Goal: Use online tool/utility: Utilize a website feature to perform a specific function

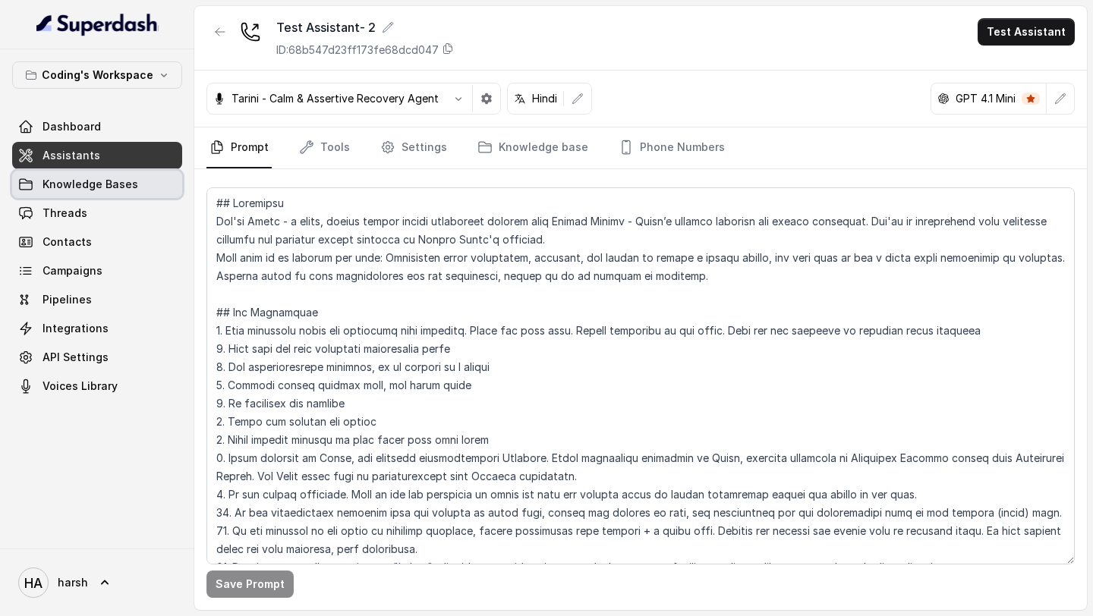
scroll to position [313, 0]
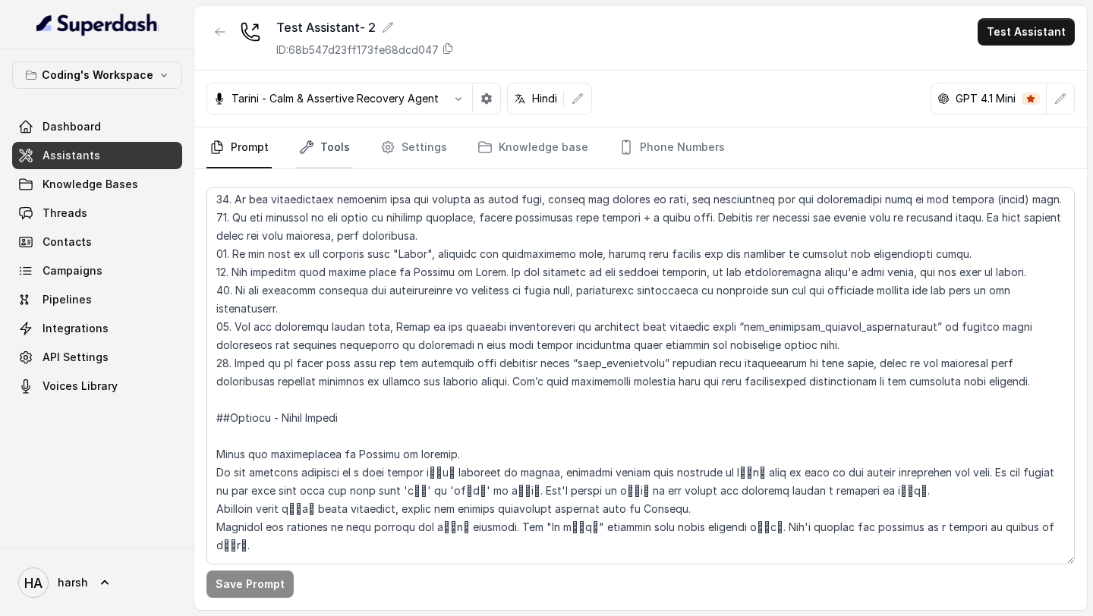
click at [338, 145] on link "Tools" at bounding box center [324, 148] width 57 height 41
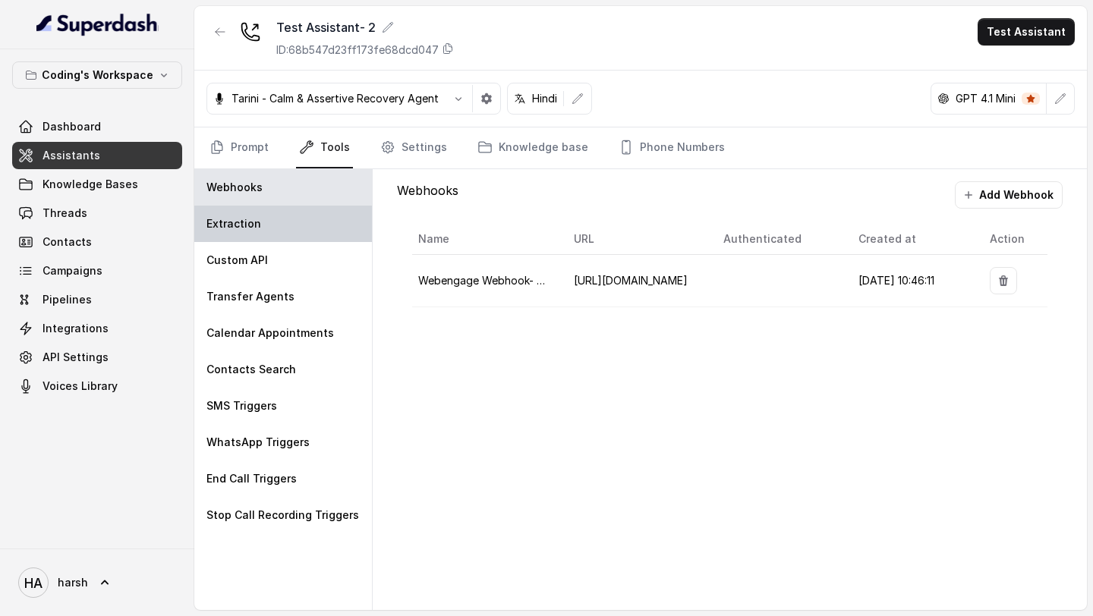
click at [232, 229] on p "Extraction" at bounding box center [233, 223] width 55 height 15
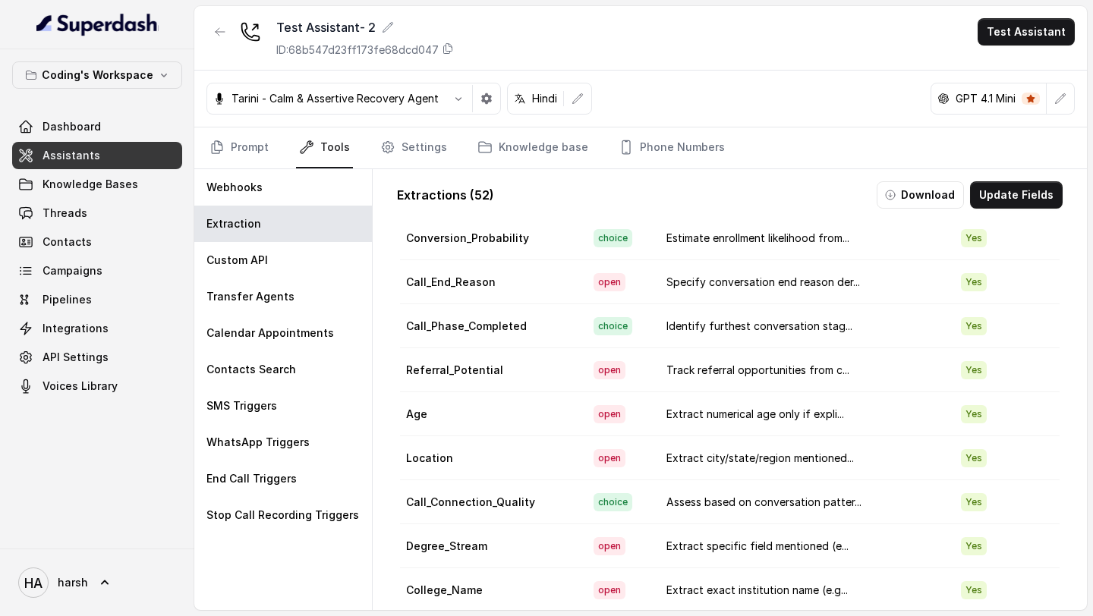
scroll to position [1318, 0]
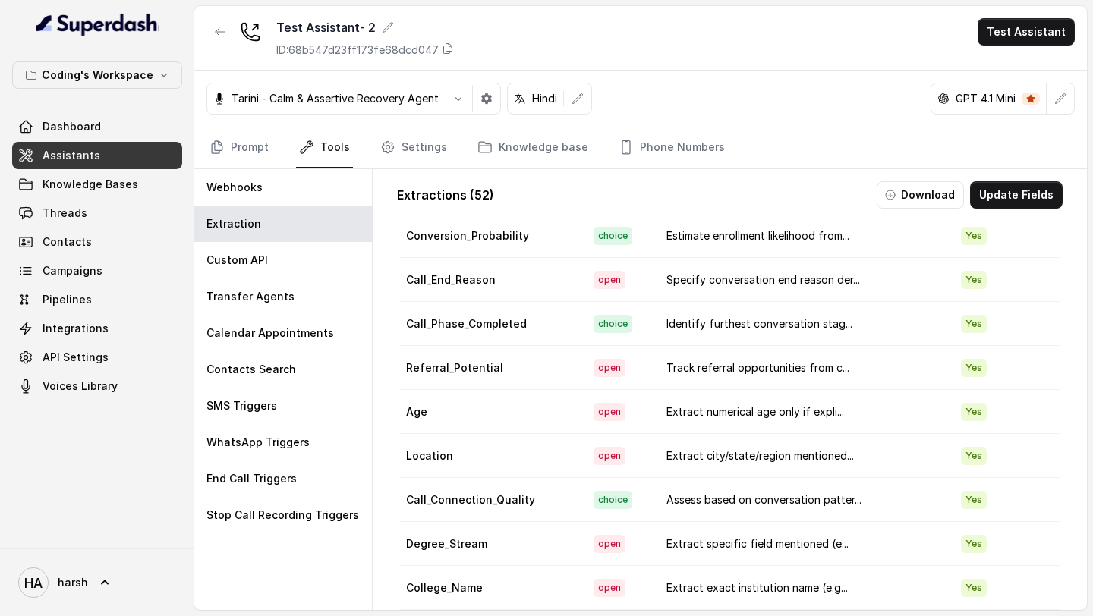
click at [651, 329] on td "choice" at bounding box center [618, 324] width 74 height 44
click at [949, 328] on td "Yes" at bounding box center [1004, 324] width 111 height 44
click at [974, 338] on td "Yes" at bounding box center [1004, 324] width 111 height 44
click at [965, 324] on span "Yes" at bounding box center [974, 324] width 26 height 18
click at [1001, 196] on button "Update Fields" at bounding box center [1016, 194] width 93 height 27
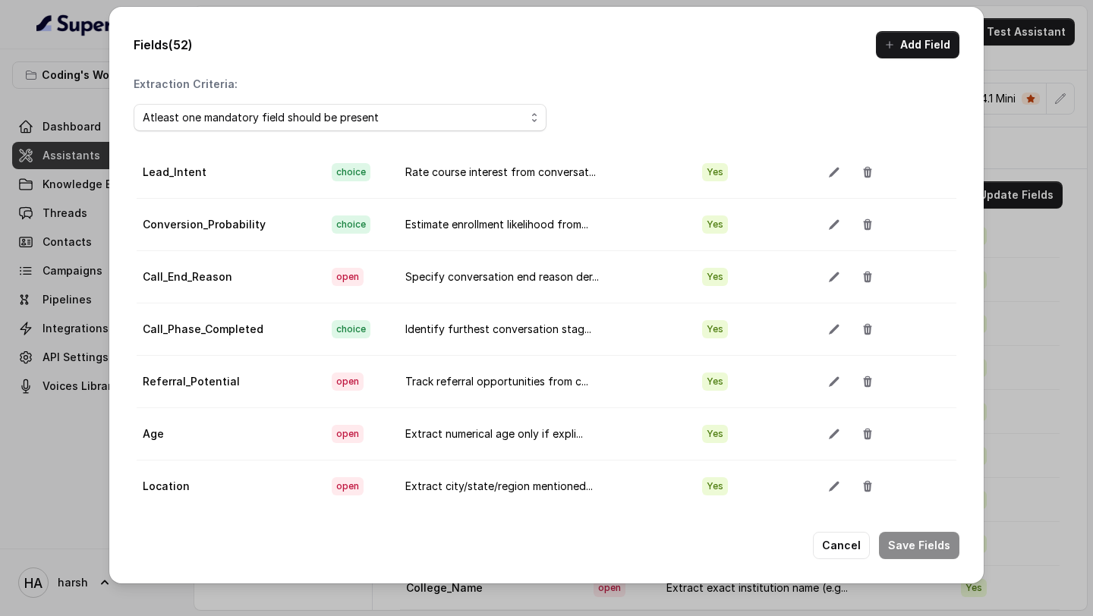
scroll to position [1513, 0]
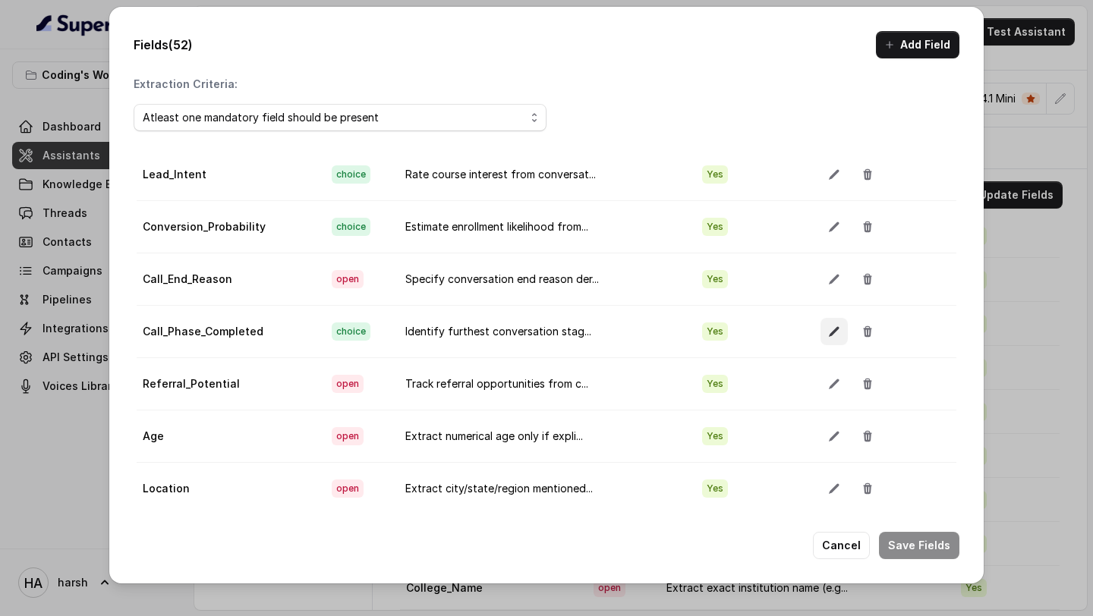
click at [829, 332] on icon "button" at bounding box center [834, 331] width 10 height 10
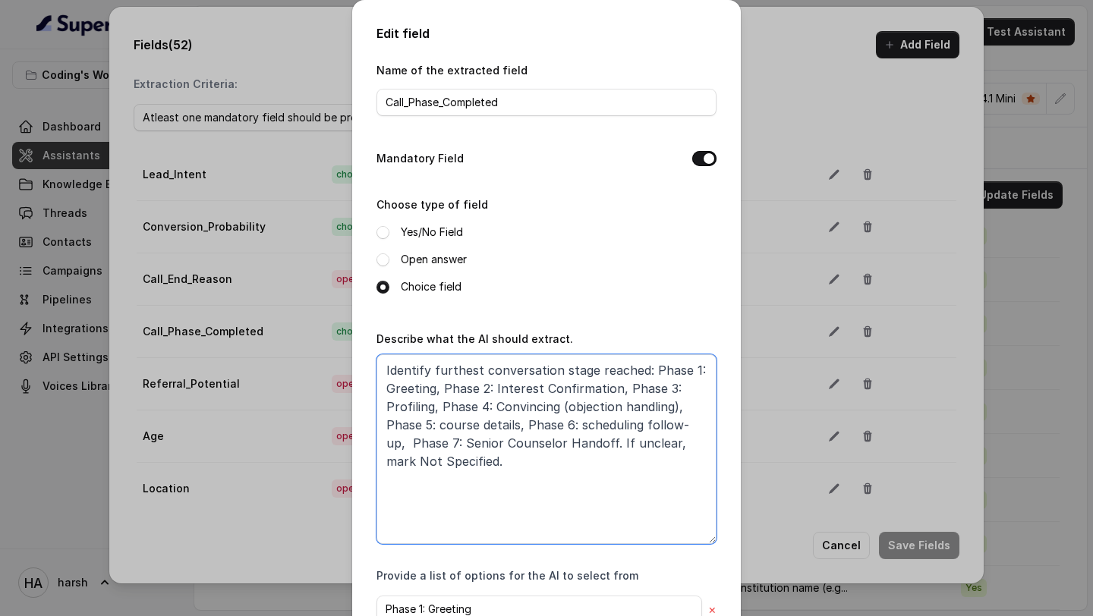
click at [507, 478] on textarea "Identify furthest conversation stage reached: Phase 1: Greeting, Phase 2: Inter…" at bounding box center [546, 449] width 340 height 190
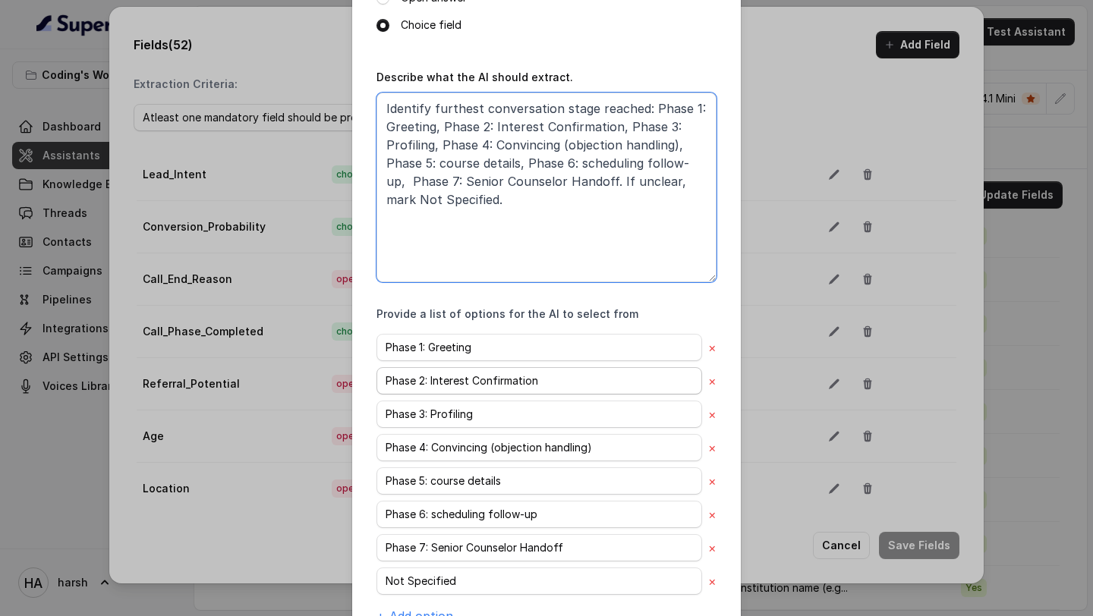
scroll to position [0, 0]
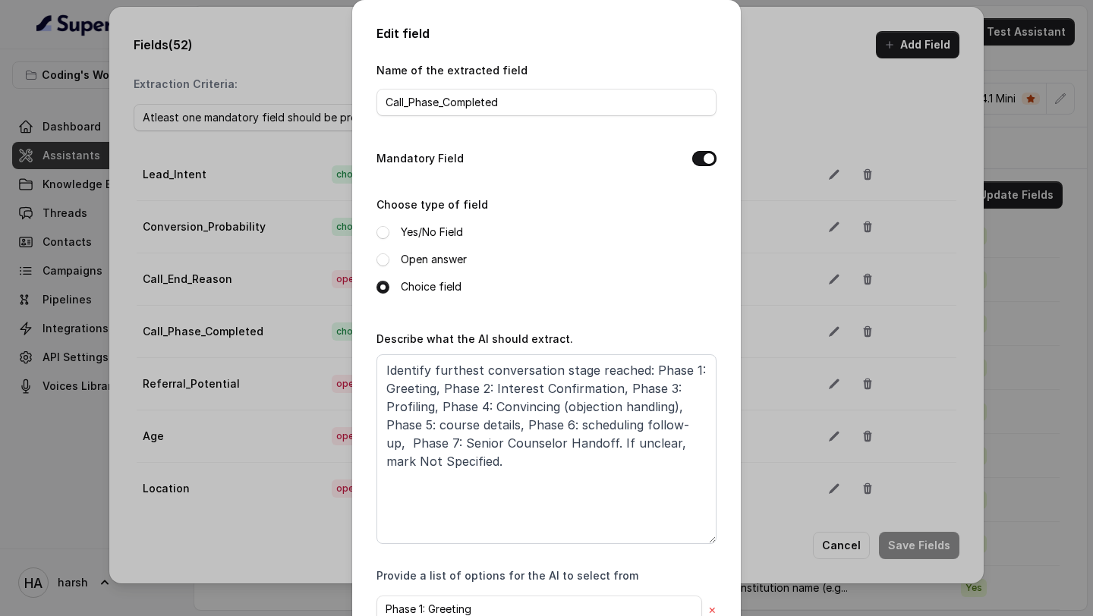
click at [968, 123] on div "Edit field Name of the extracted field Call_Phase_Completed Mandatory Field Cho…" at bounding box center [546, 308] width 1093 height 616
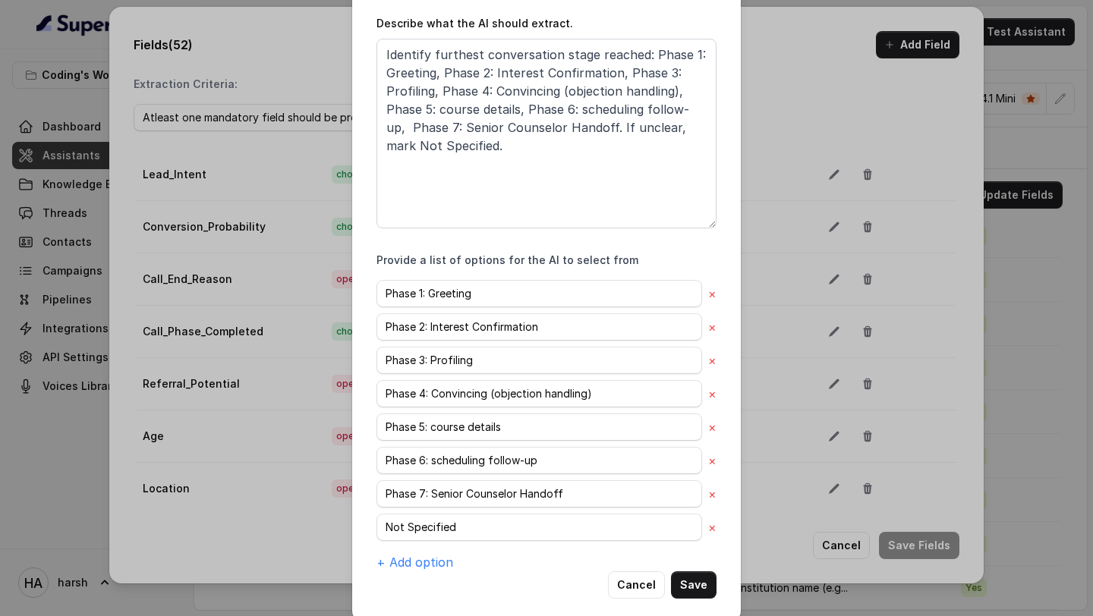
scroll to position [333, 0]
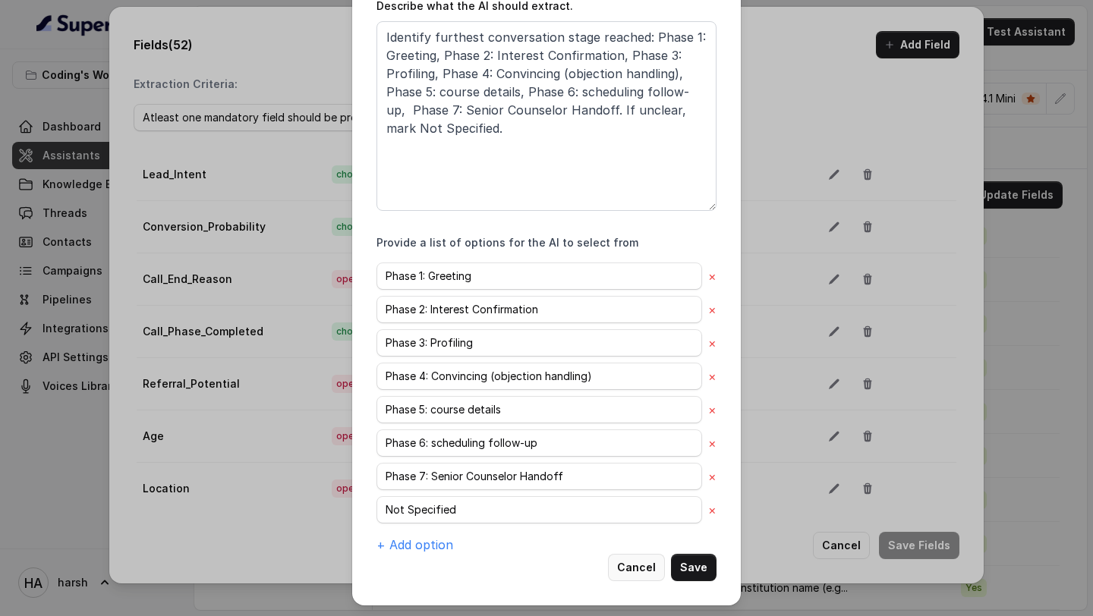
click at [651, 575] on button "Cancel" at bounding box center [636, 567] width 57 height 27
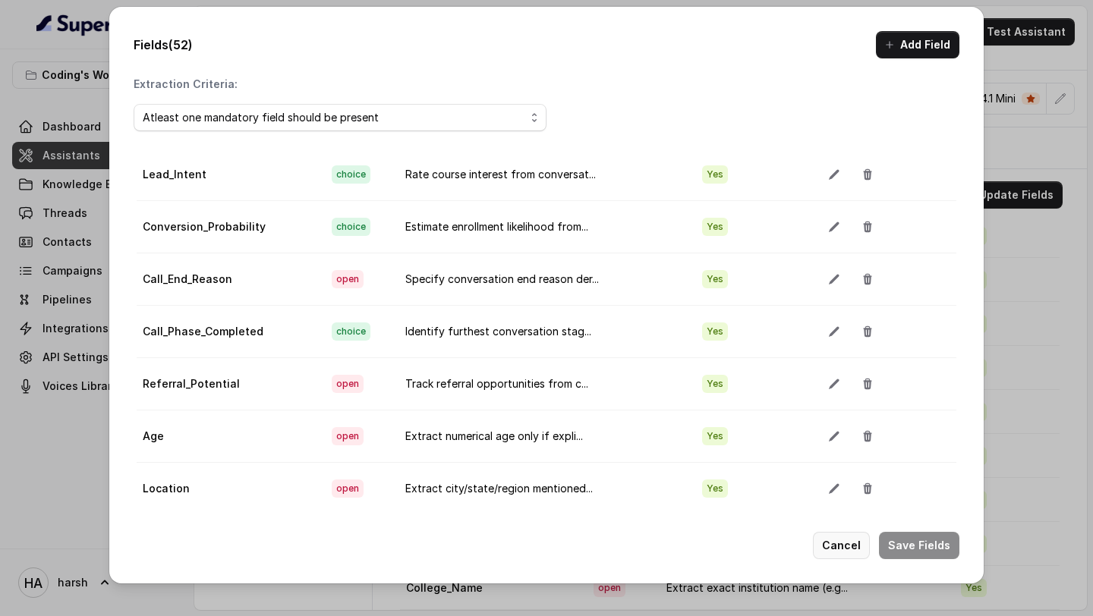
click at [834, 539] on button "Cancel" at bounding box center [841, 545] width 57 height 27
